Goal: Information Seeking & Learning: Check status

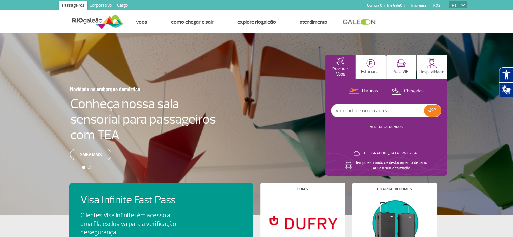
click at [383, 131] on div "Partidas Chegadas VER TODOS OS VOOS" at bounding box center [386, 112] width 111 height 50
click at [382, 126] on link "VER TODOS OS VOOS" at bounding box center [386, 127] width 33 height 4
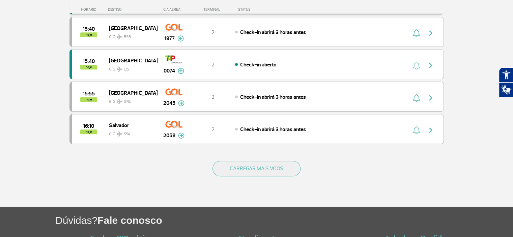
scroll to position [618, 0]
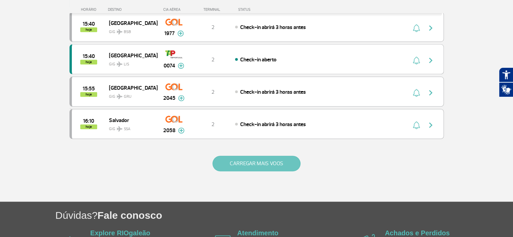
click at [245, 156] on button "CARREGAR MAIS VOOS" at bounding box center [256, 164] width 88 height 16
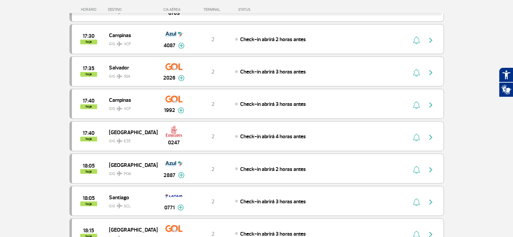
scroll to position [1236, 0]
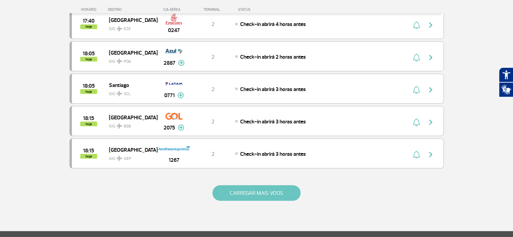
click at [264, 185] on button "CARREGAR MAIS VOOS" at bounding box center [256, 193] width 88 height 16
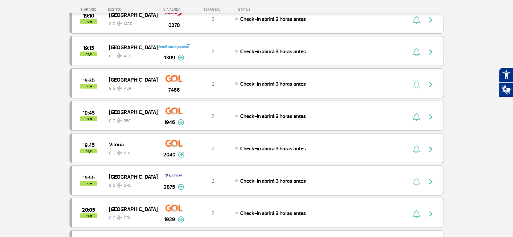
scroll to position [1855, 0]
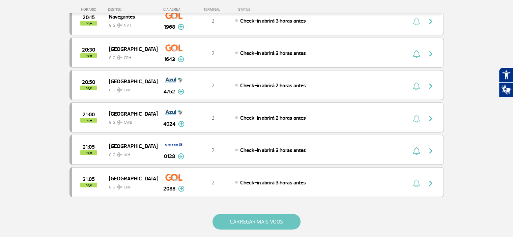
click at [256, 214] on button "CARREGAR MAIS VOOS" at bounding box center [256, 222] width 88 height 16
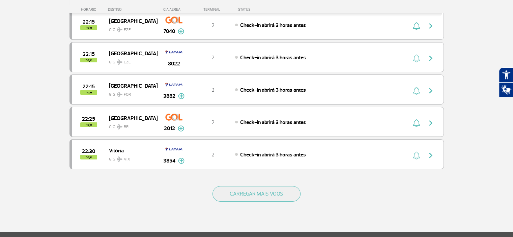
scroll to position [2586, 0]
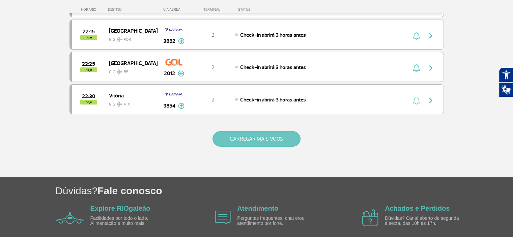
click at [237, 131] on button "CARREGAR MAIS VOOS" at bounding box center [256, 139] width 88 height 16
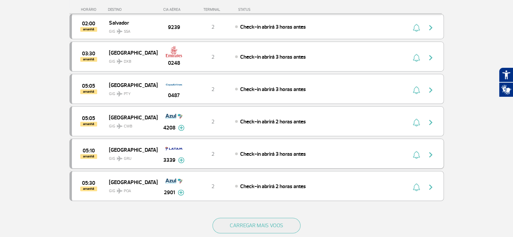
scroll to position [3148, 0]
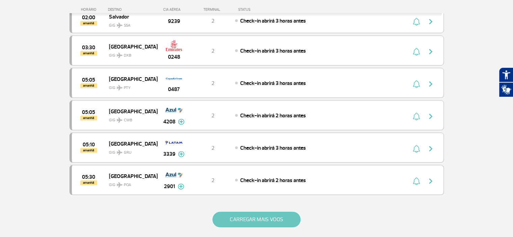
click at [271, 212] on button "CARREGAR MAIS VOOS" at bounding box center [256, 220] width 88 height 16
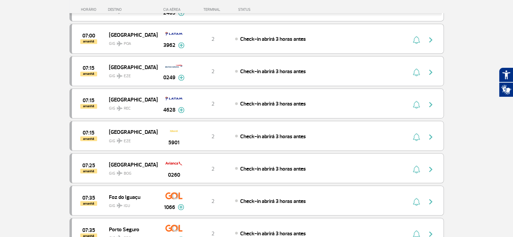
scroll to position [3766, 0]
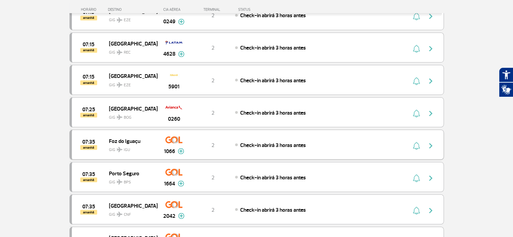
scroll to position [3822, 0]
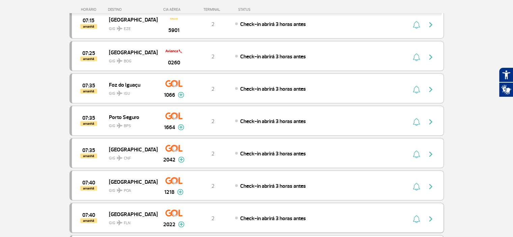
click at [182, 221] on img at bounding box center [181, 224] width 6 height 6
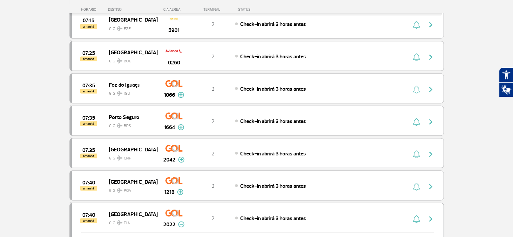
scroll to position [3879, 0]
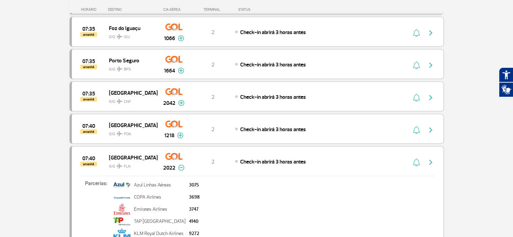
click at [181, 165] on img at bounding box center [181, 168] width 6 height 6
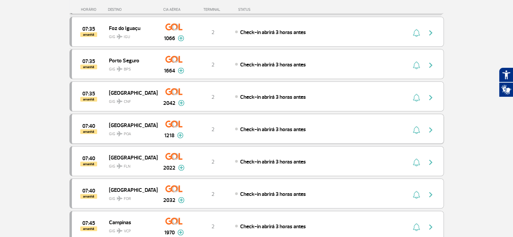
click at [179, 133] on img at bounding box center [180, 136] width 6 height 6
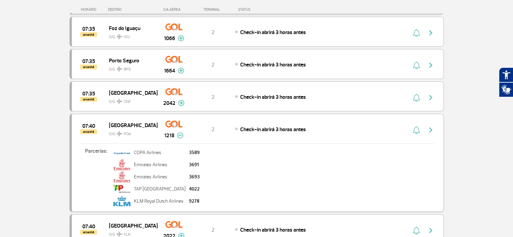
click at [179, 133] on img at bounding box center [180, 136] width 6 height 6
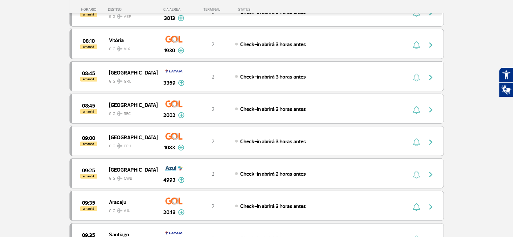
scroll to position [4497, 0]
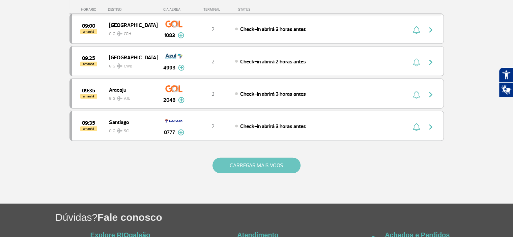
click at [230, 158] on button "CARREGAR MAIS VOOS" at bounding box center [256, 166] width 88 height 16
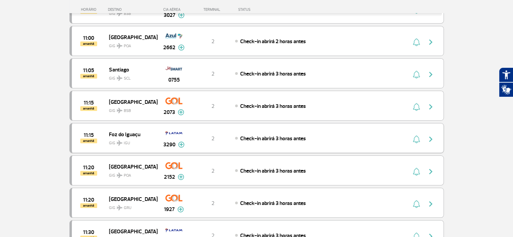
scroll to position [5059, 0]
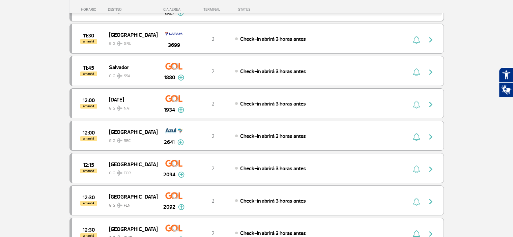
scroll to position [5228, 0]
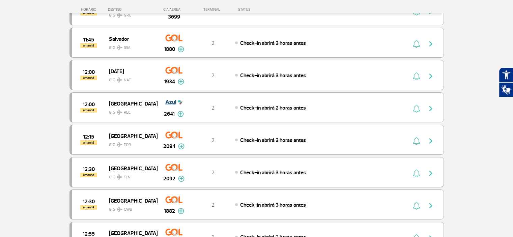
click at [183, 176] on img at bounding box center [181, 179] width 6 height 6
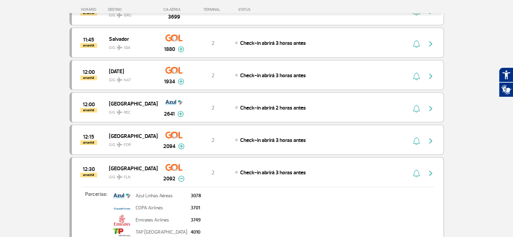
click at [183, 176] on img at bounding box center [181, 179] width 6 height 6
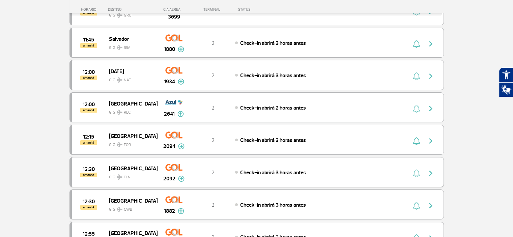
click at [229, 169] on div "2" at bounding box center [213, 172] width 45 height 7
